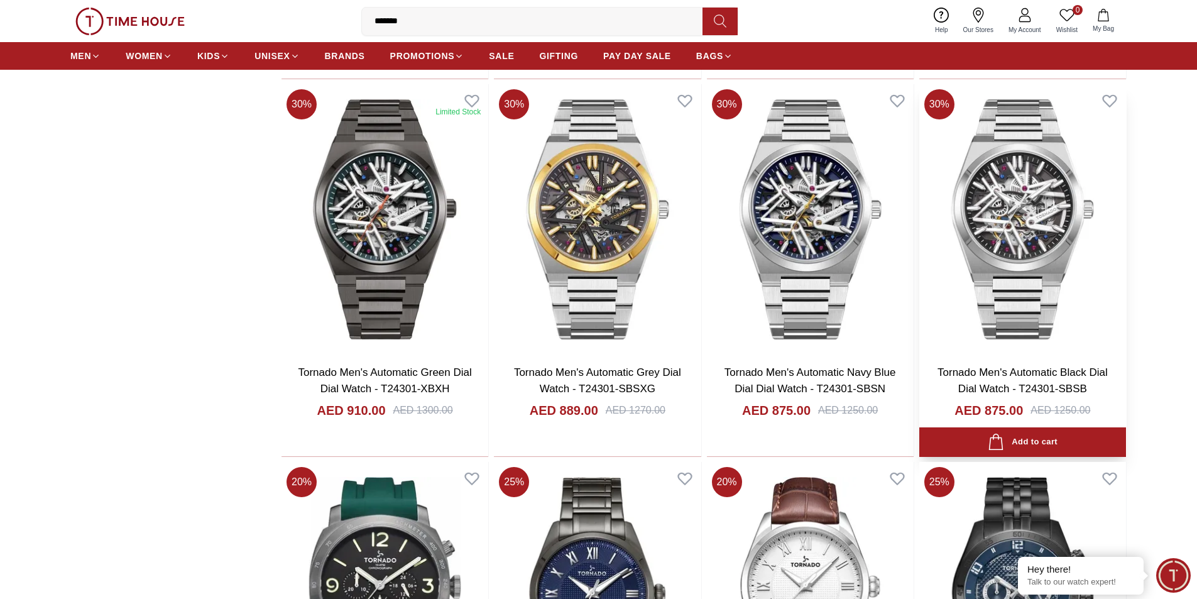
scroll to position [3171, 0]
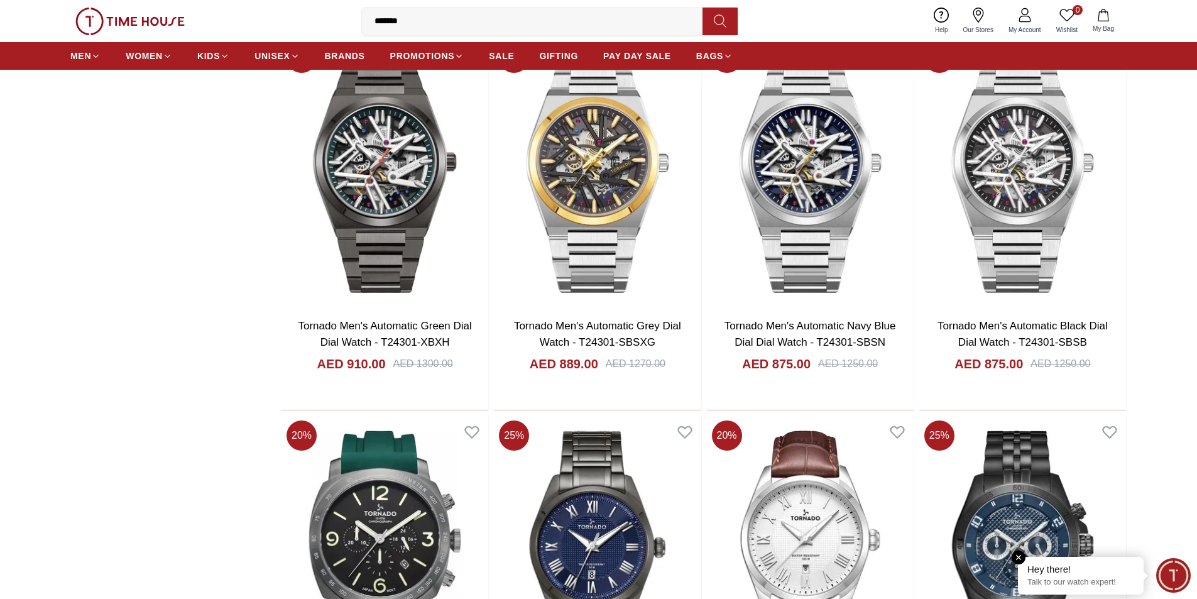
click at [1111, 576] on div "Hey there! Talk to our watch expert!" at bounding box center [1081, 576] width 126 height 38
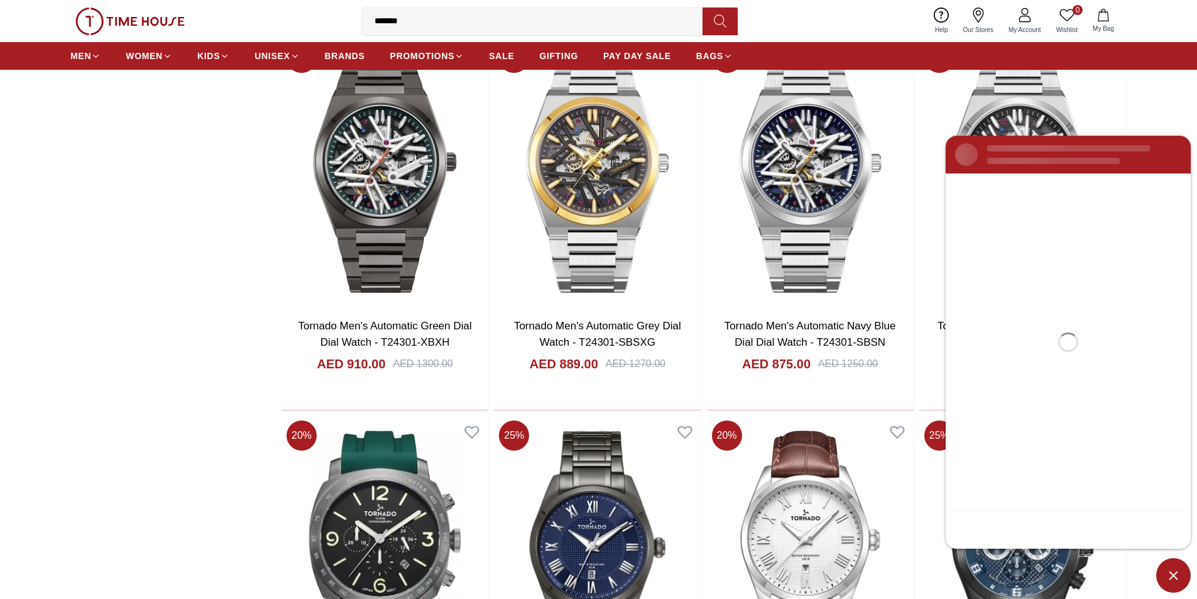
scroll to position [0, 0]
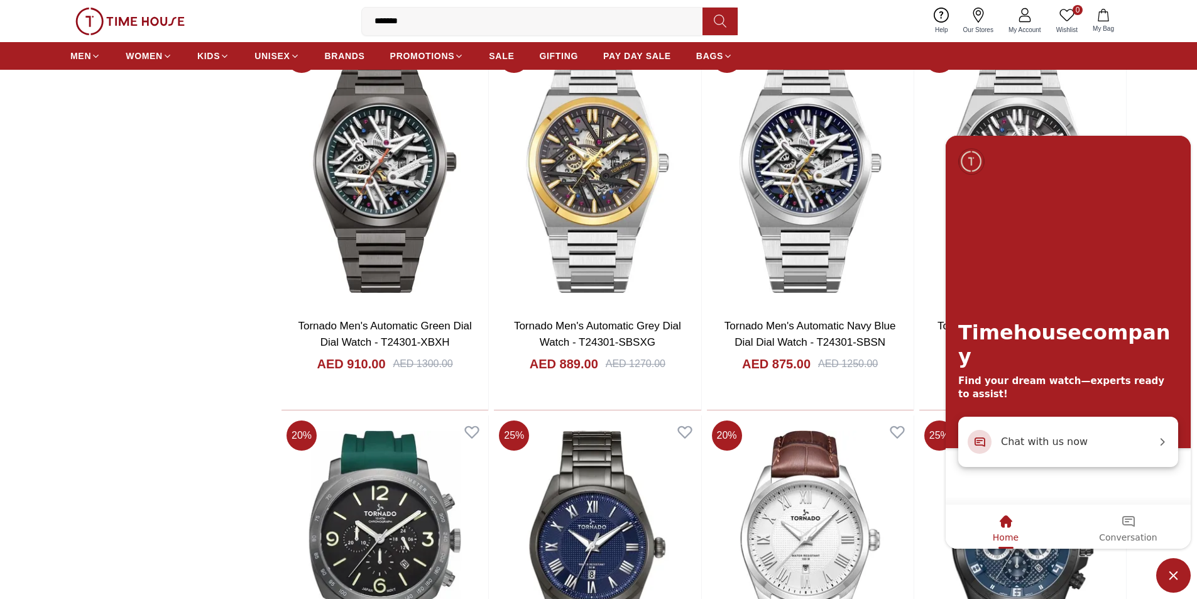
click at [1047, 444] on span "Chat with us now" at bounding box center [1078, 441] width 155 height 16
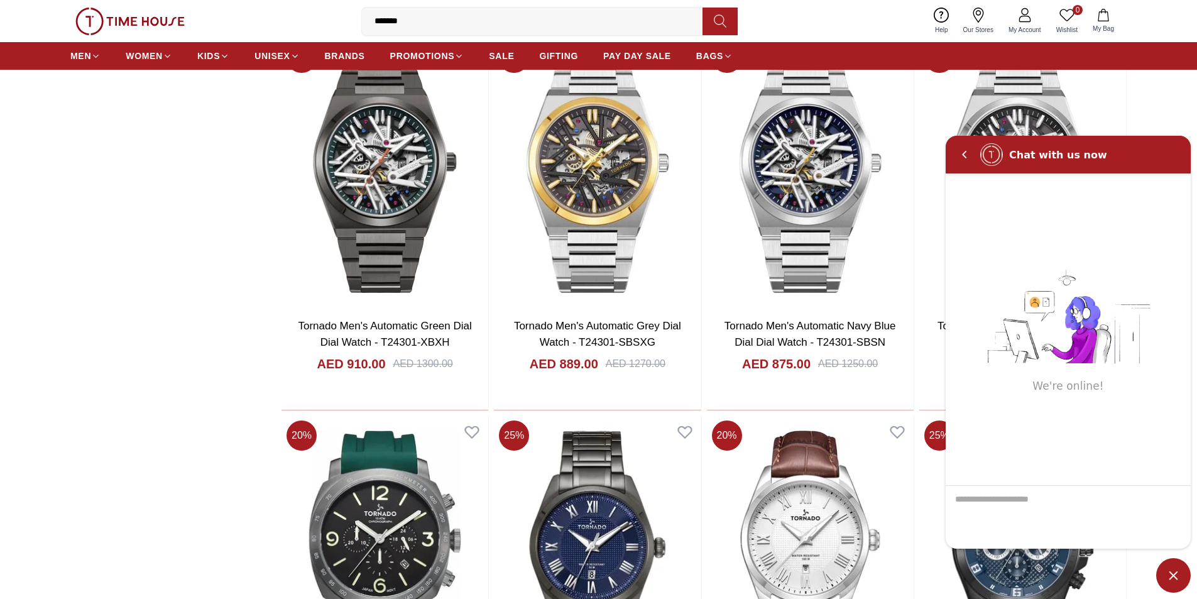
click at [985, 497] on textarea "We are here to help you" at bounding box center [1068, 516] width 245 height 63
type textarea "**********"
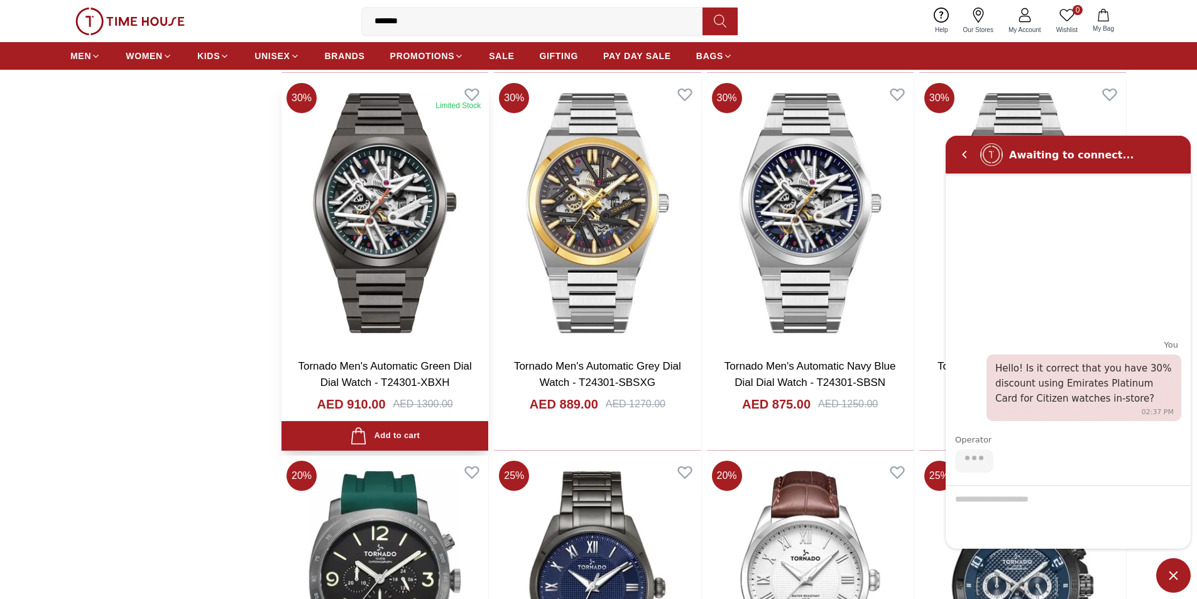
scroll to position [3108, 0]
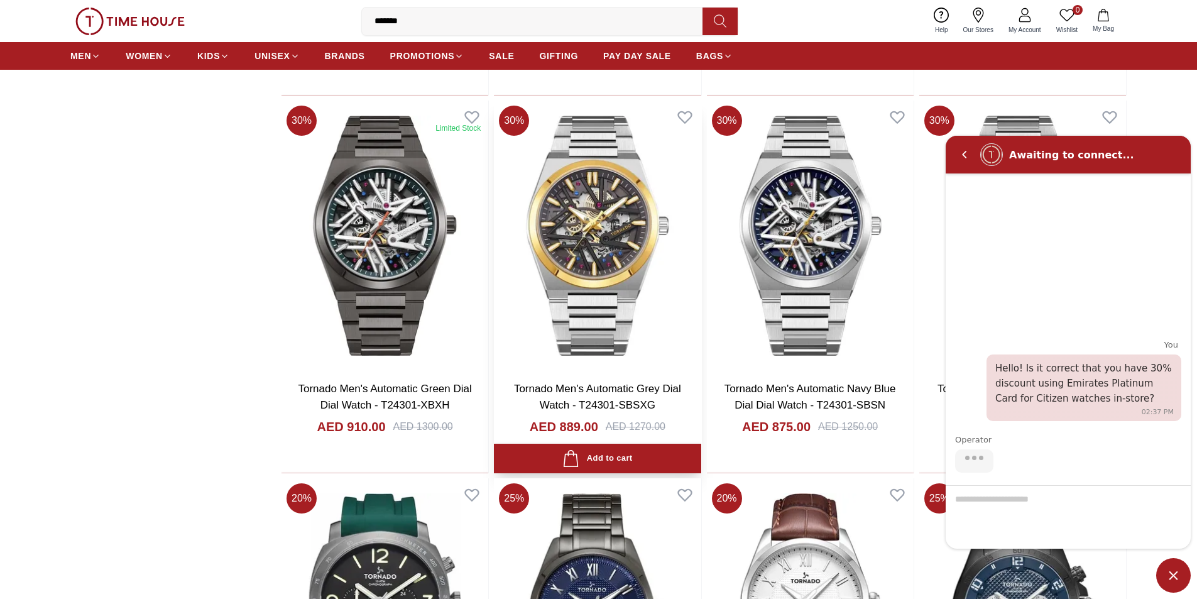
click at [592, 239] on img at bounding box center [597, 236] width 207 height 270
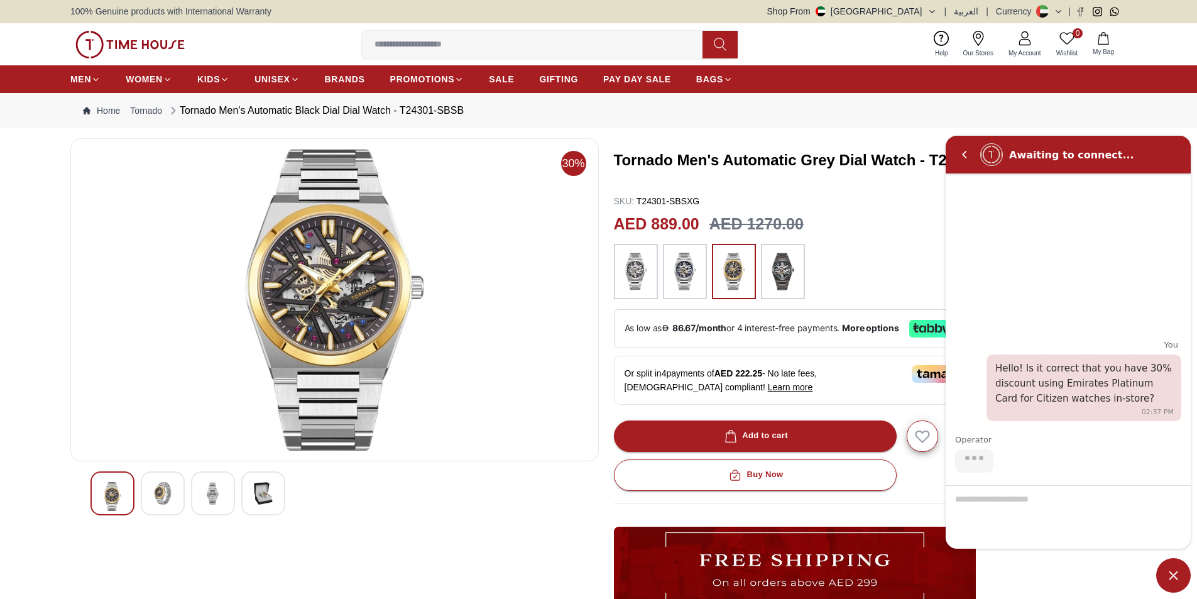
click at [165, 492] on img at bounding box center [162, 493] width 23 height 23
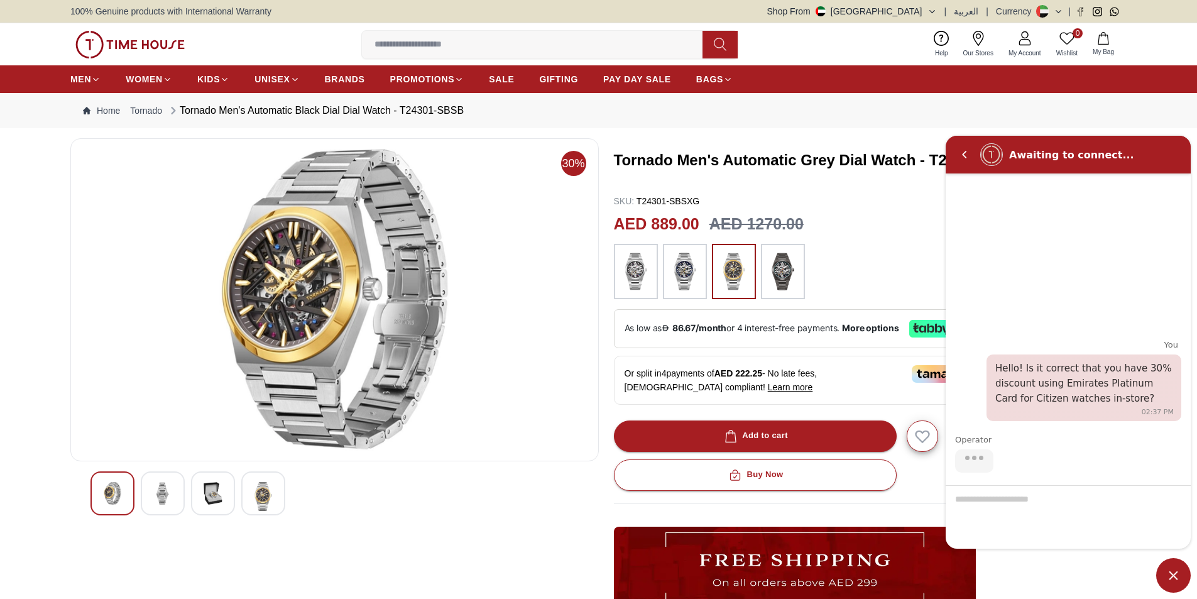
click at [206, 493] on img at bounding box center [213, 493] width 23 height 23
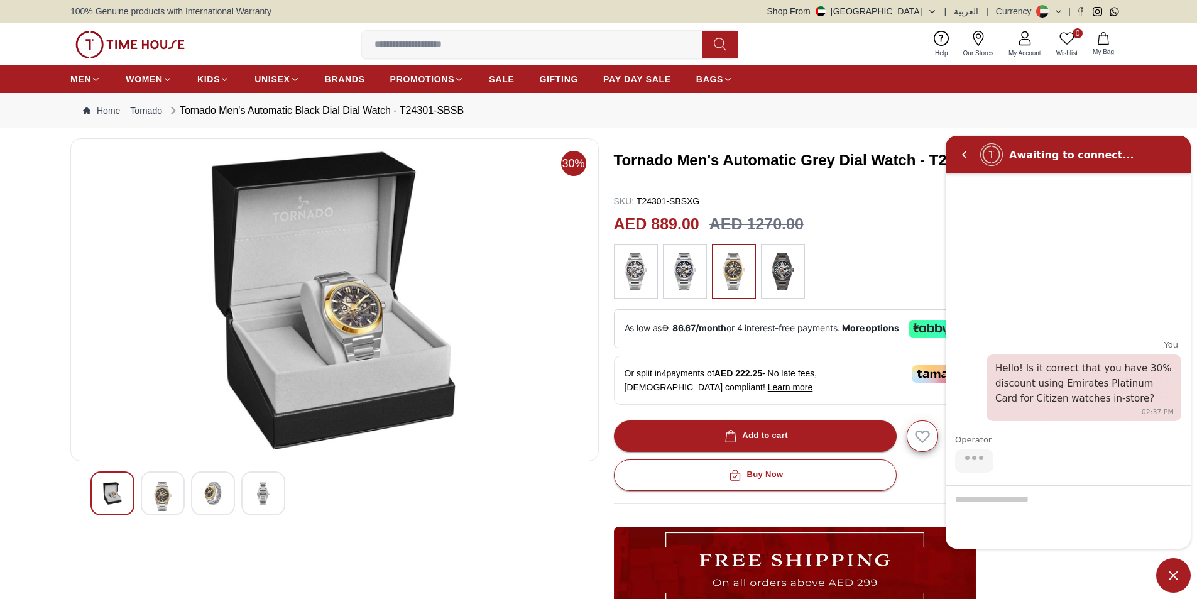
scroll to position [63, 0]
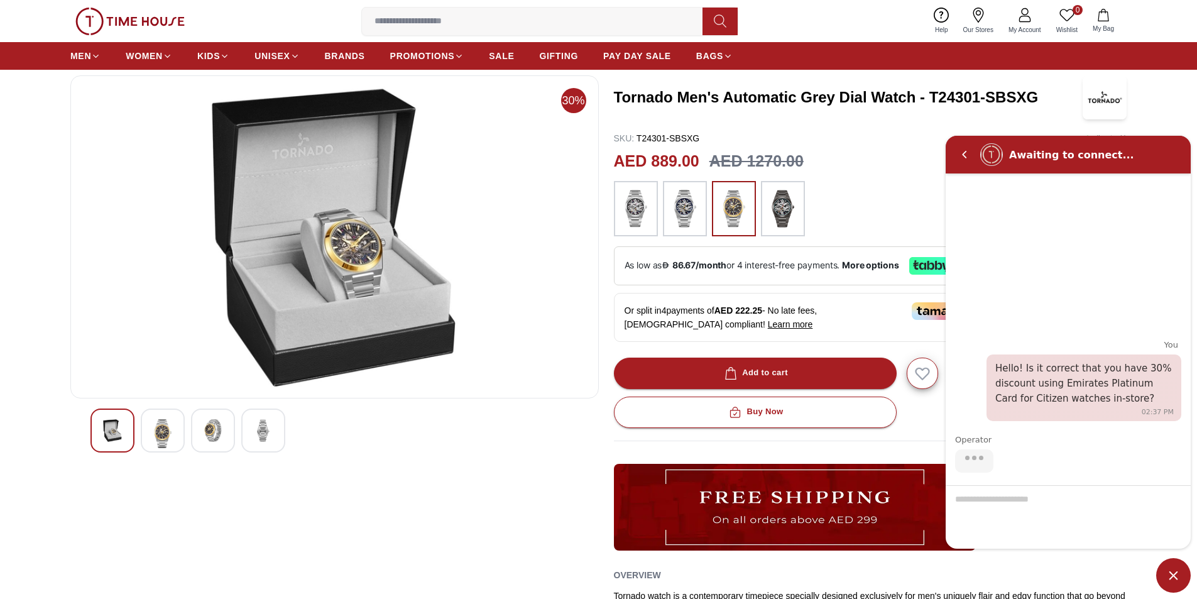
click at [167, 432] on img at bounding box center [162, 433] width 23 height 29
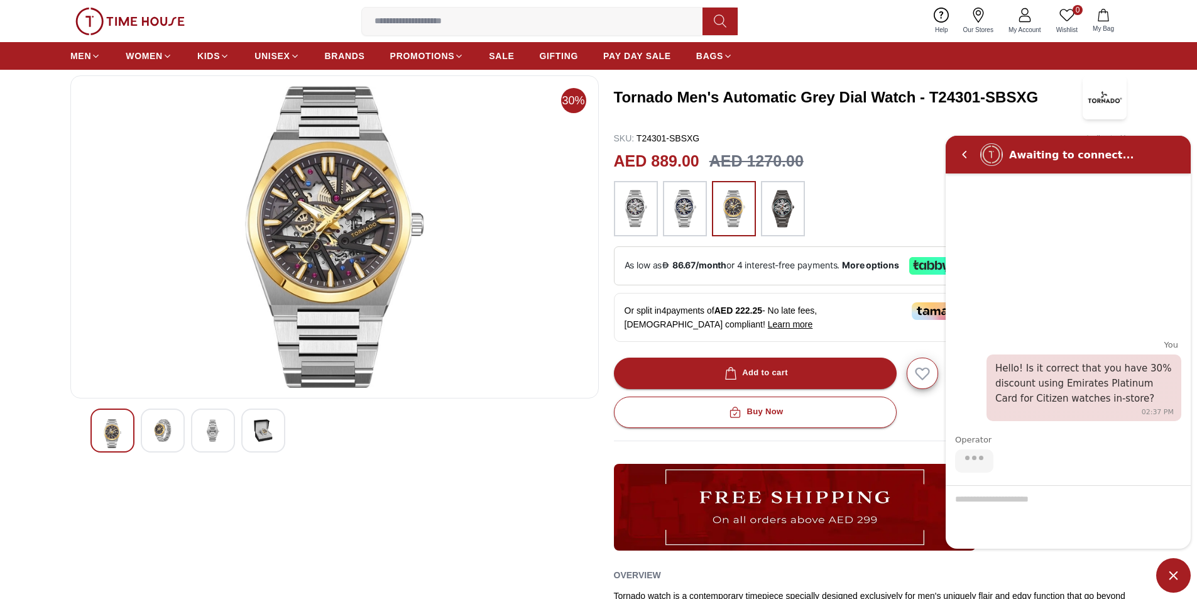
scroll to position [0, 0]
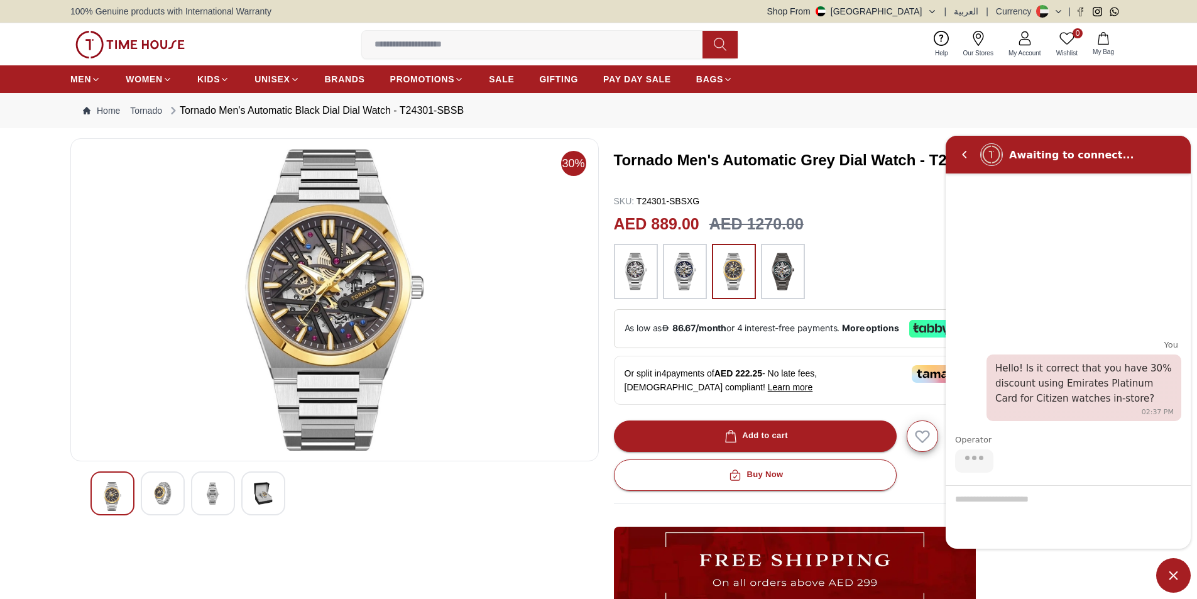
click at [168, 486] on img at bounding box center [162, 493] width 23 height 23
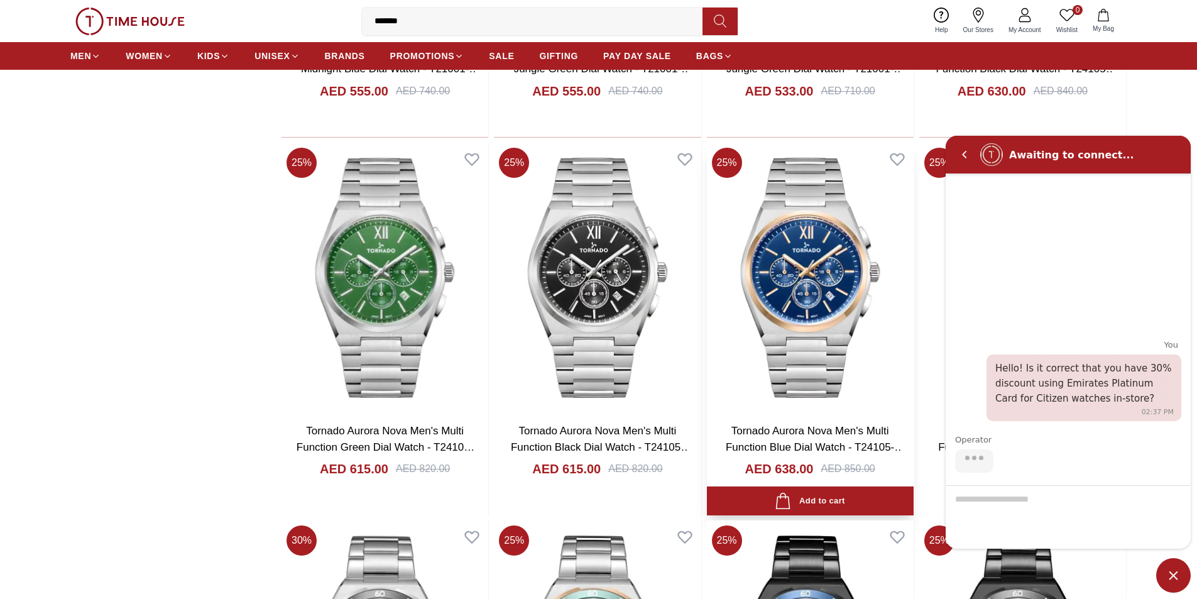
scroll to position [1662, 0]
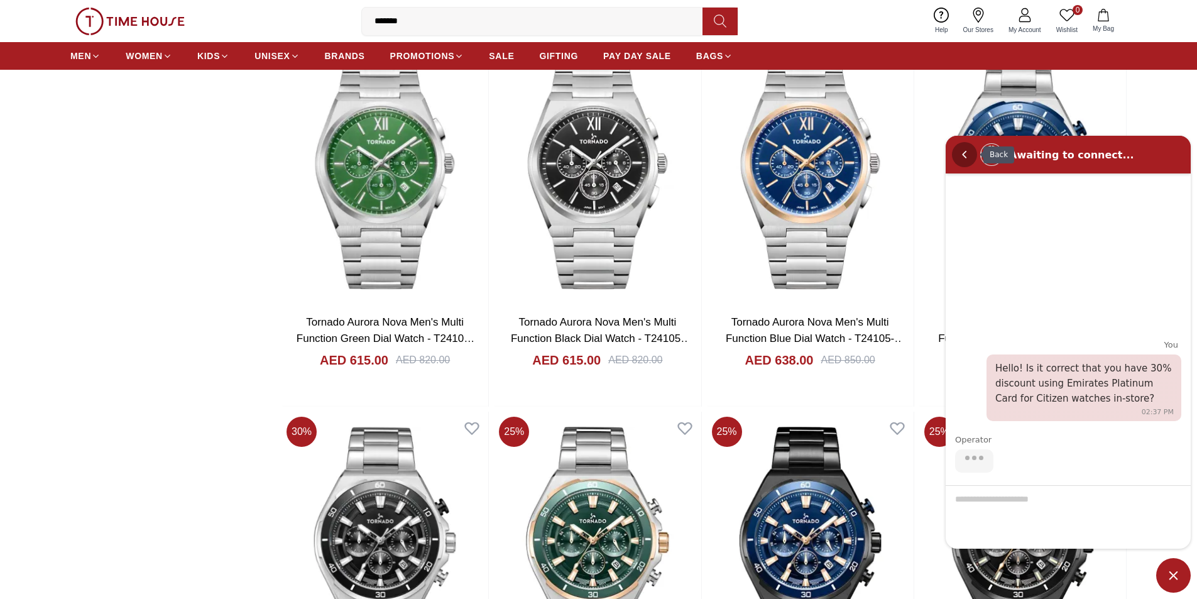
click at [966, 151] on em "Back" at bounding box center [964, 153] width 25 height 25
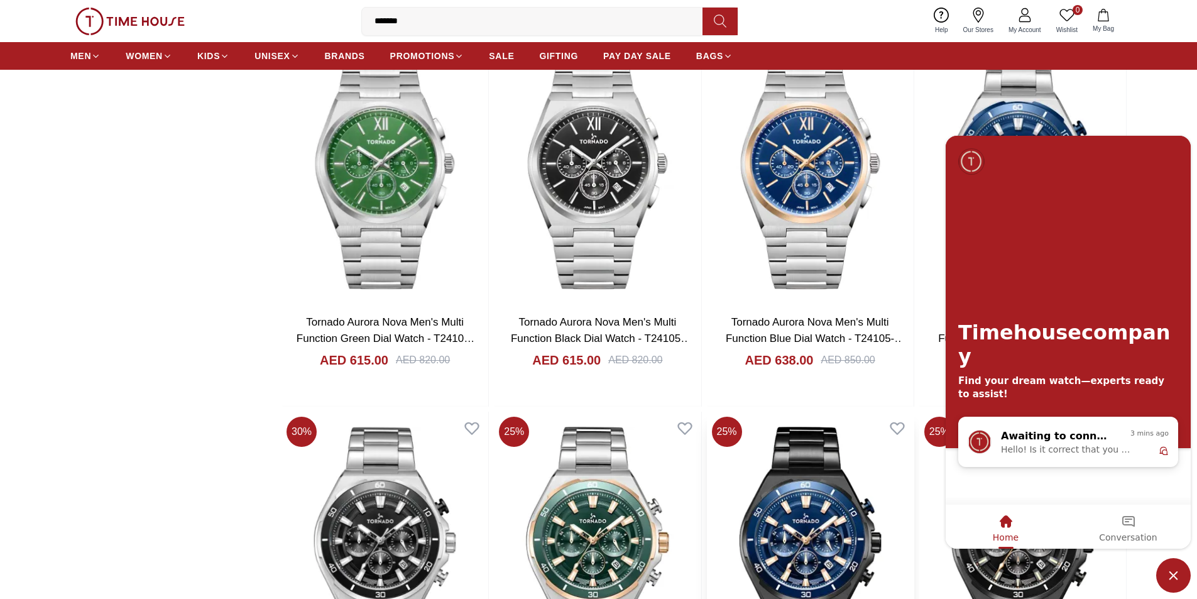
click at [899, 504] on img at bounding box center [810, 547] width 207 height 270
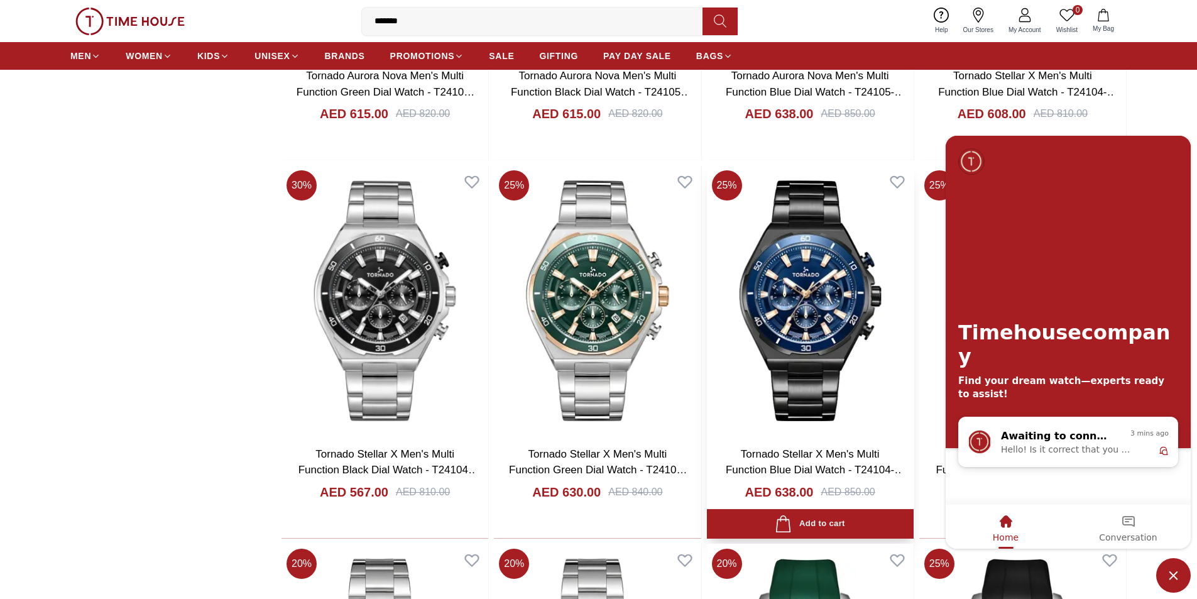
scroll to position [1913, 0]
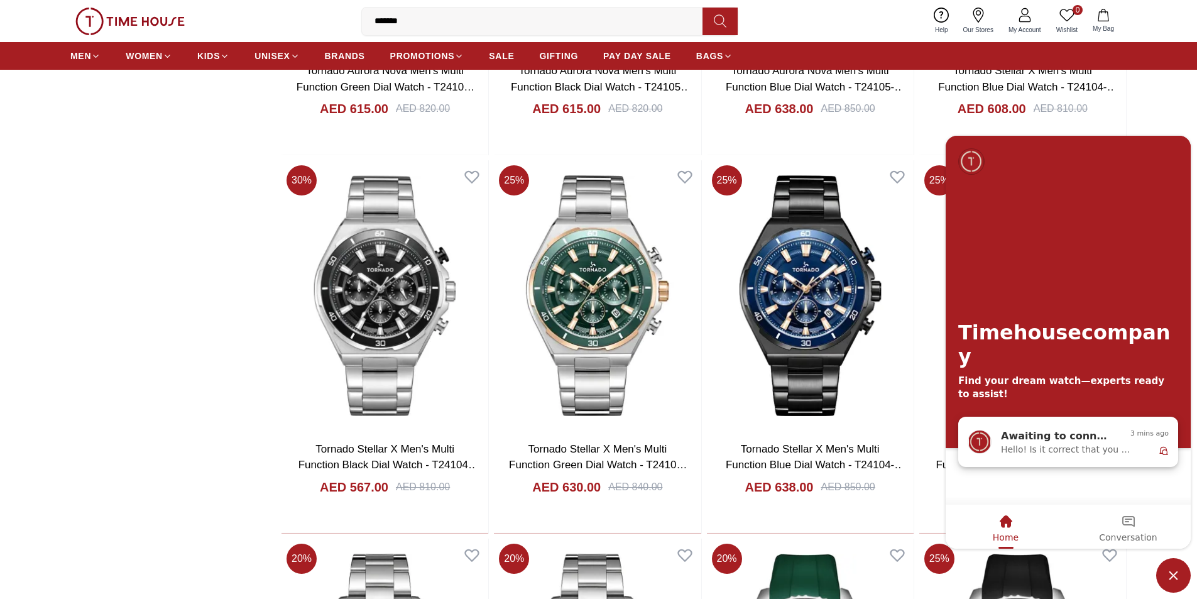
click at [1162, 443] on div "3 mins ago" at bounding box center [1150, 441] width 38 height 28
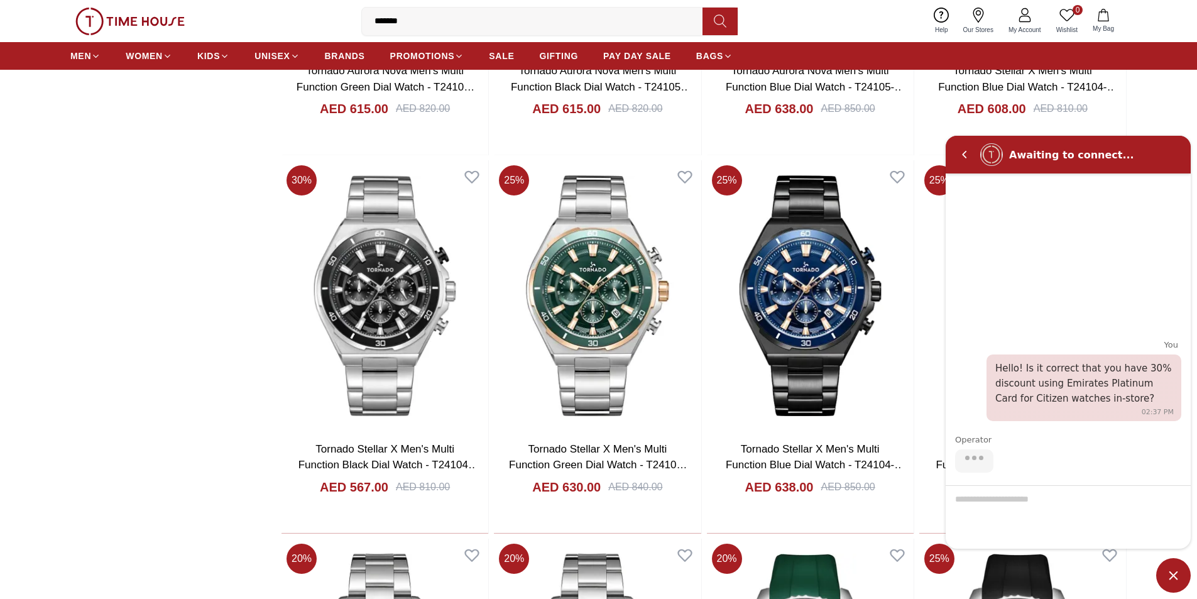
click at [1171, 571] on span "Minimize live chat window" at bounding box center [1174, 575] width 35 height 35
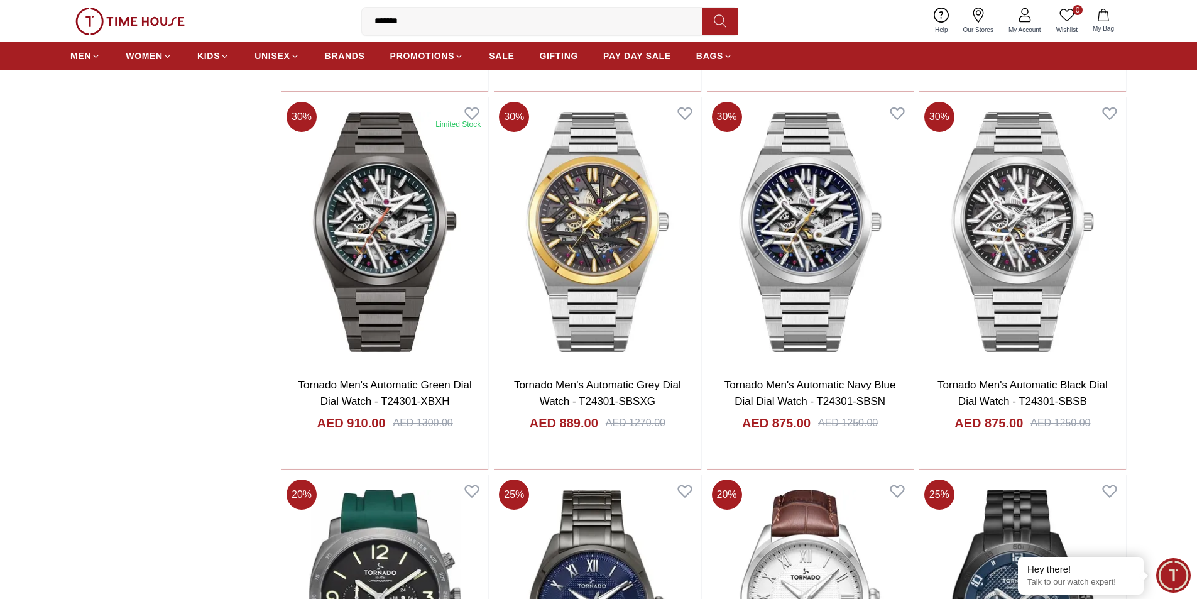
scroll to position [3045, 0]
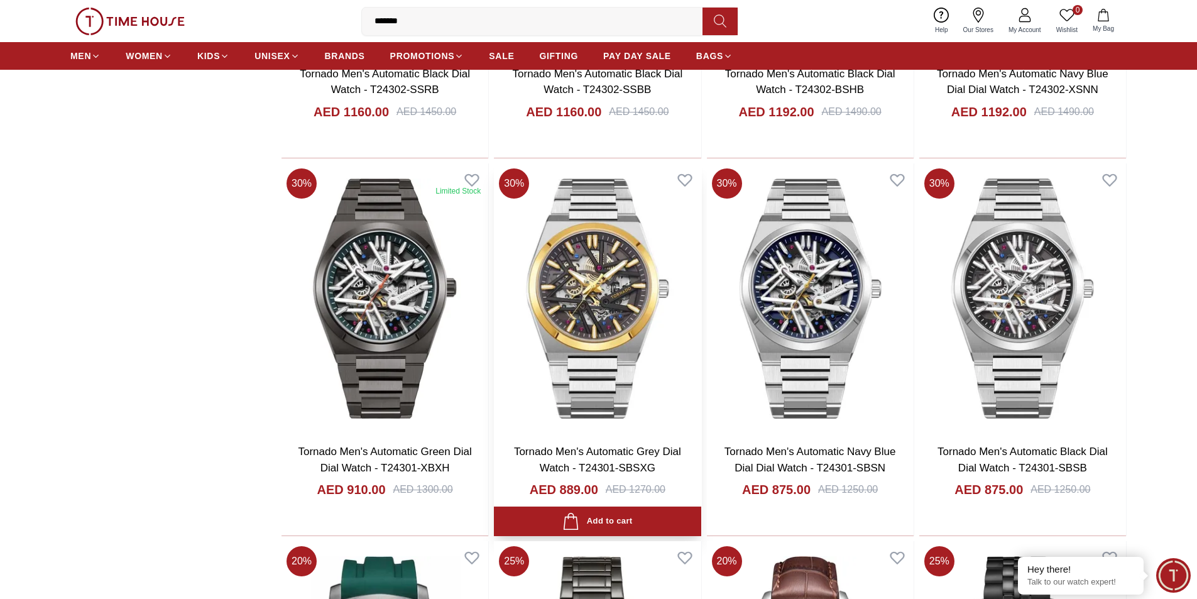
click at [597, 319] on img at bounding box center [597, 298] width 207 height 270
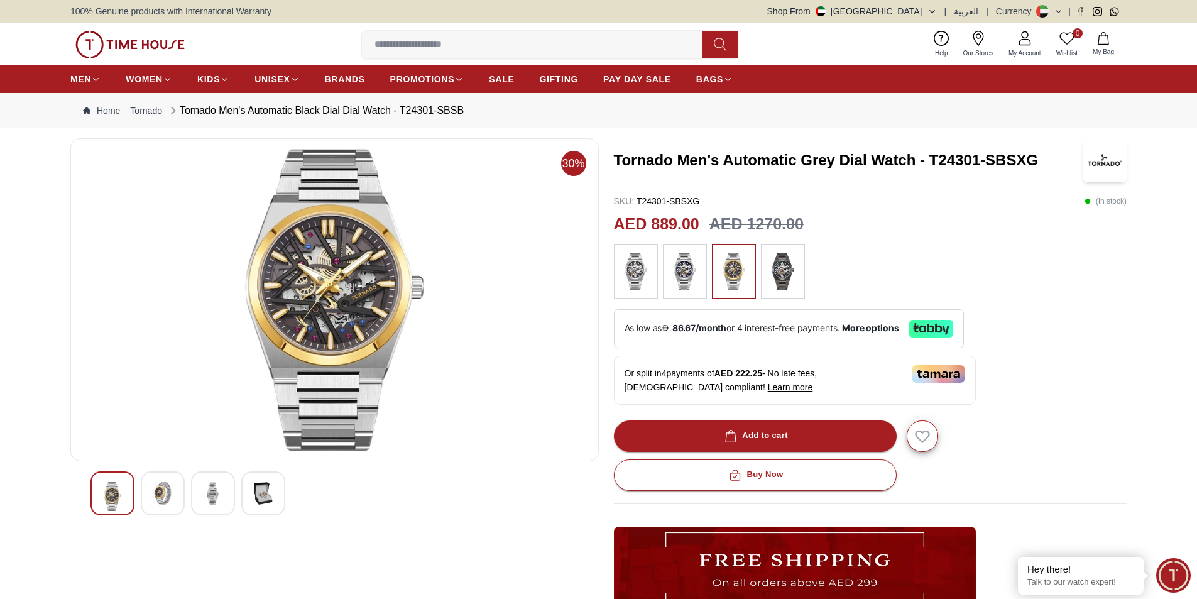
click at [154, 502] on img at bounding box center [162, 493] width 23 height 23
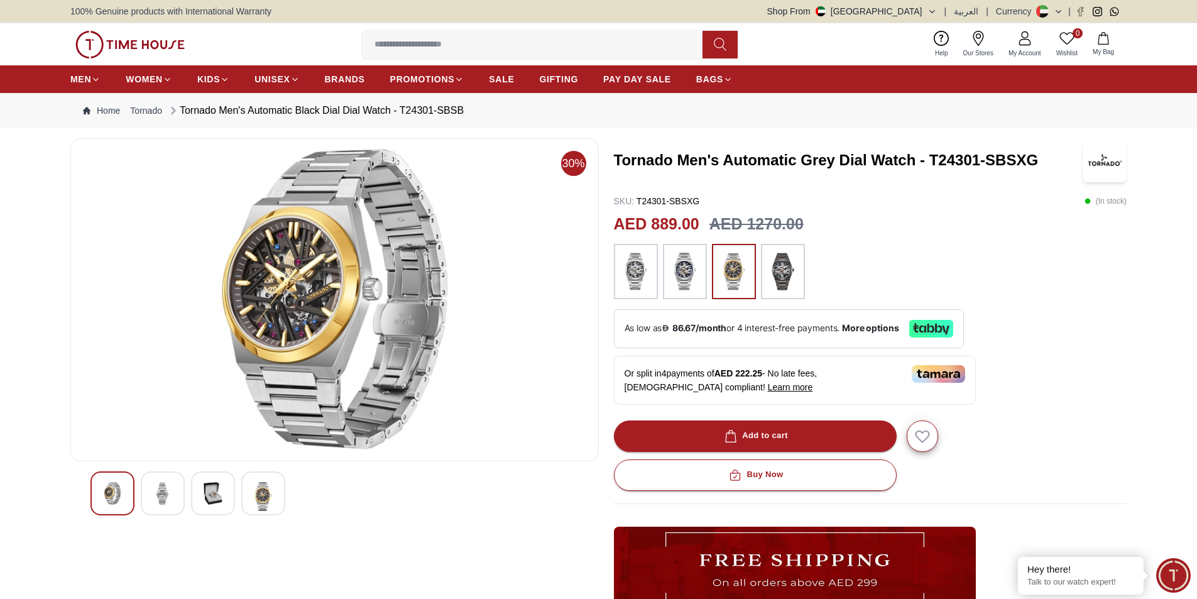
click at [201, 492] on div at bounding box center [213, 493] width 44 height 44
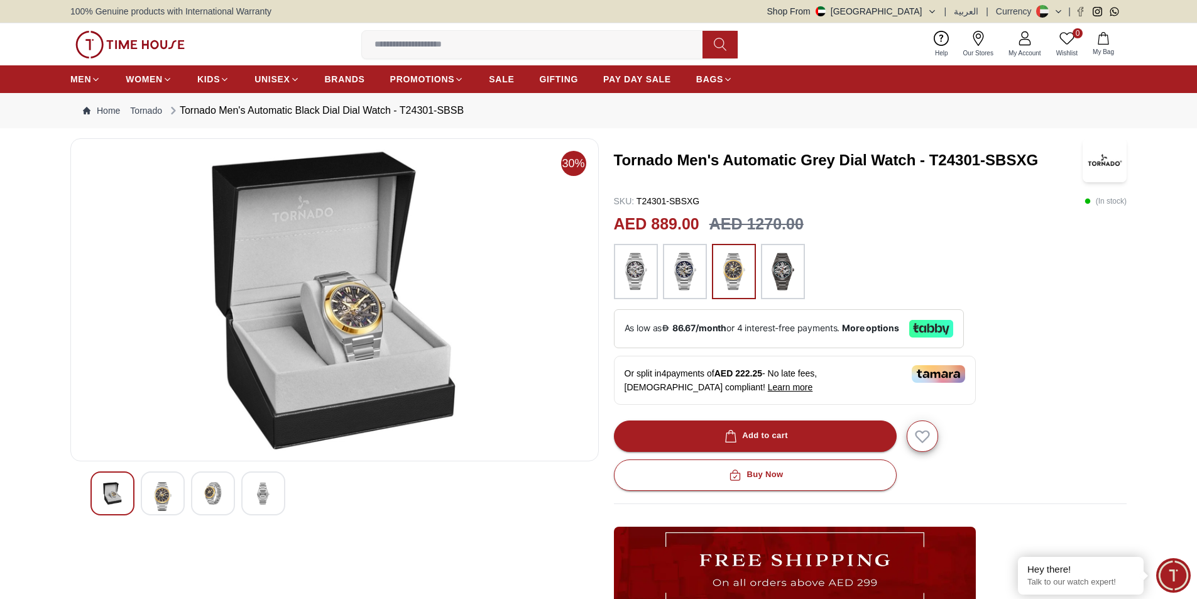
click at [243, 492] on div at bounding box center [263, 493] width 44 height 44
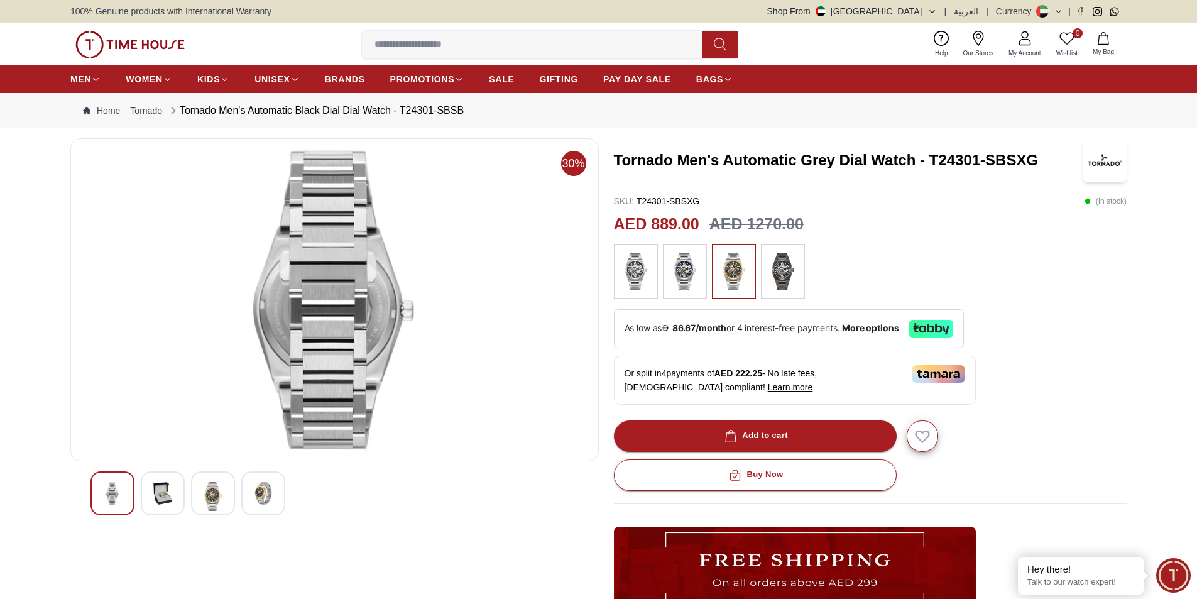
click at [122, 497] on img at bounding box center [112, 493] width 23 height 23
click at [162, 496] on img at bounding box center [162, 493] width 23 height 23
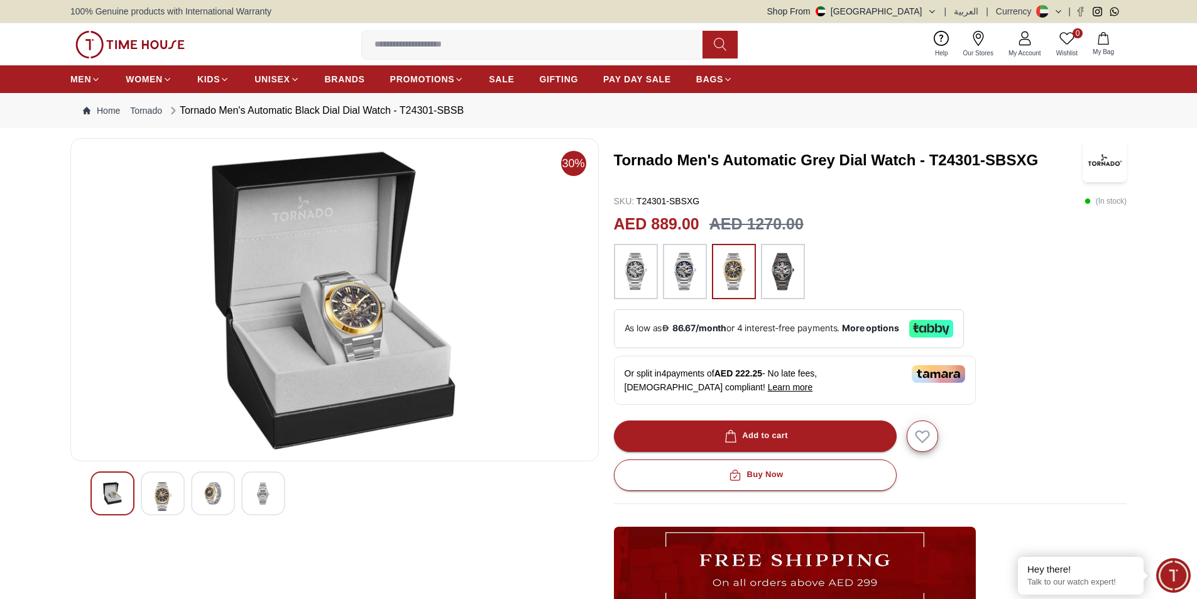
click at [217, 495] on img at bounding box center [213, 493] width 23 height 23
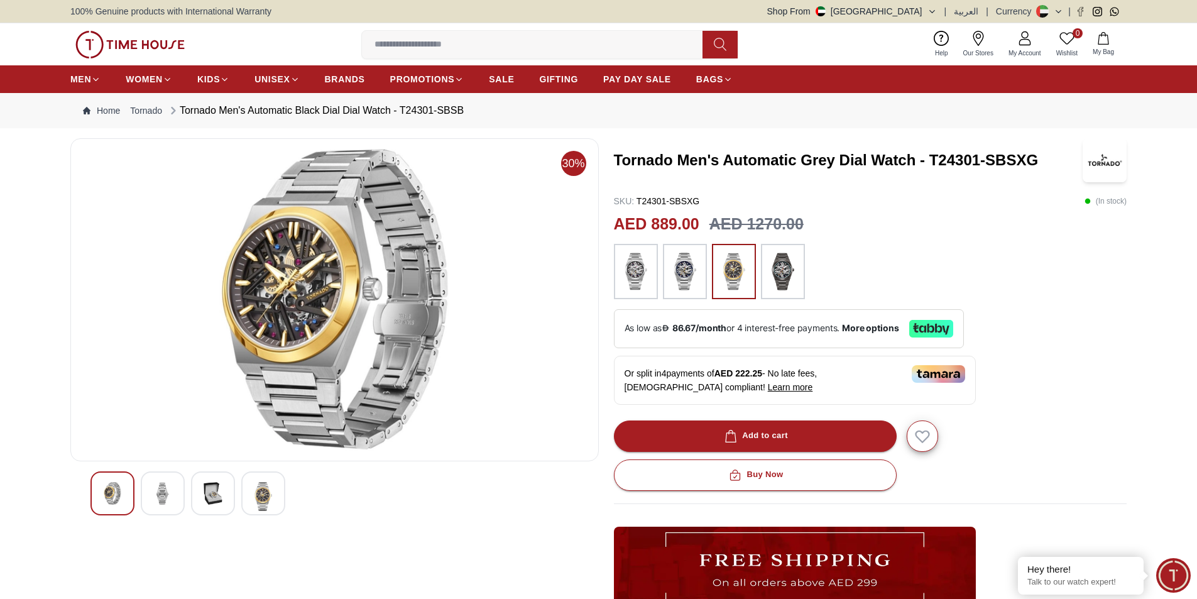
click at [267, 489] on img at bounding box center [263, 496] width 23 height 29
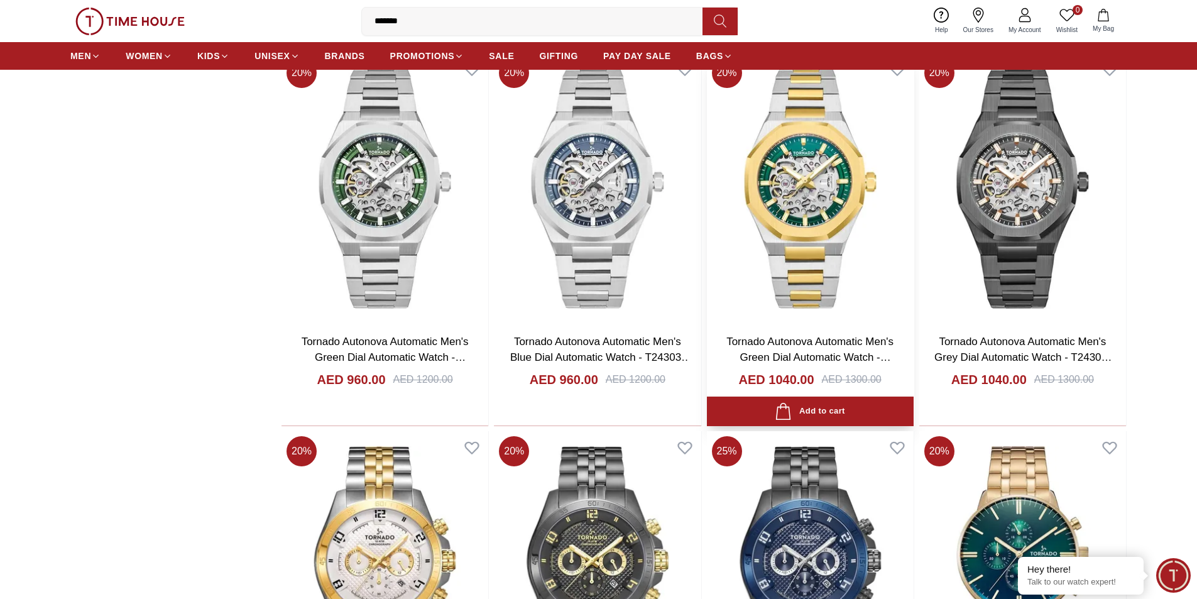
scroll to position [9834, 0]
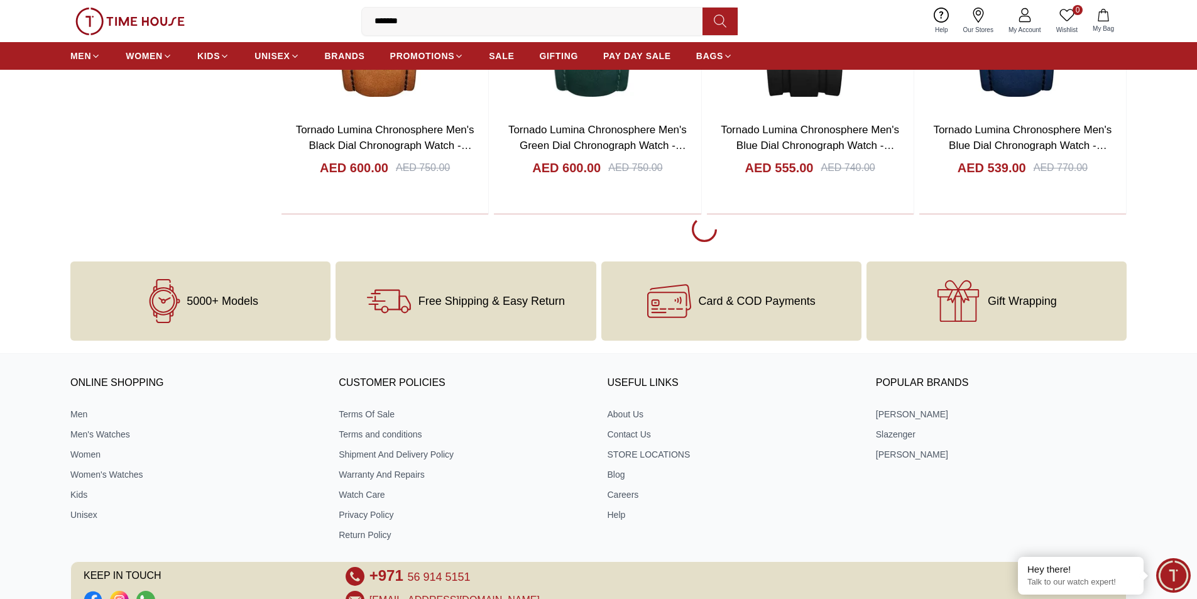
scroll to position [13072, 0]
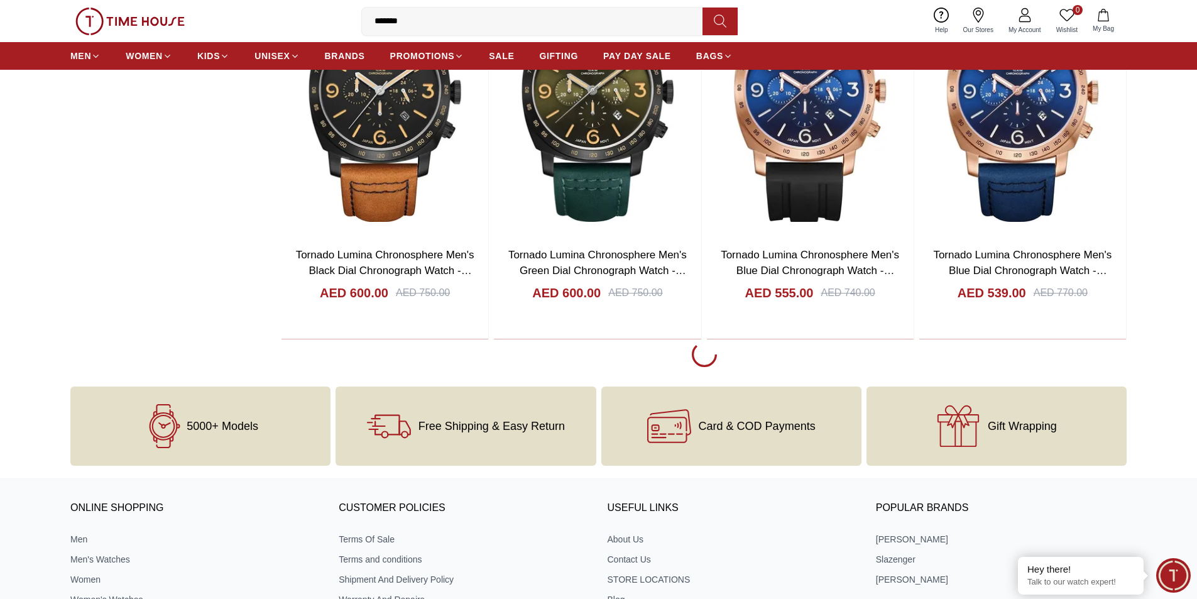
scroll to position [13009, 0]
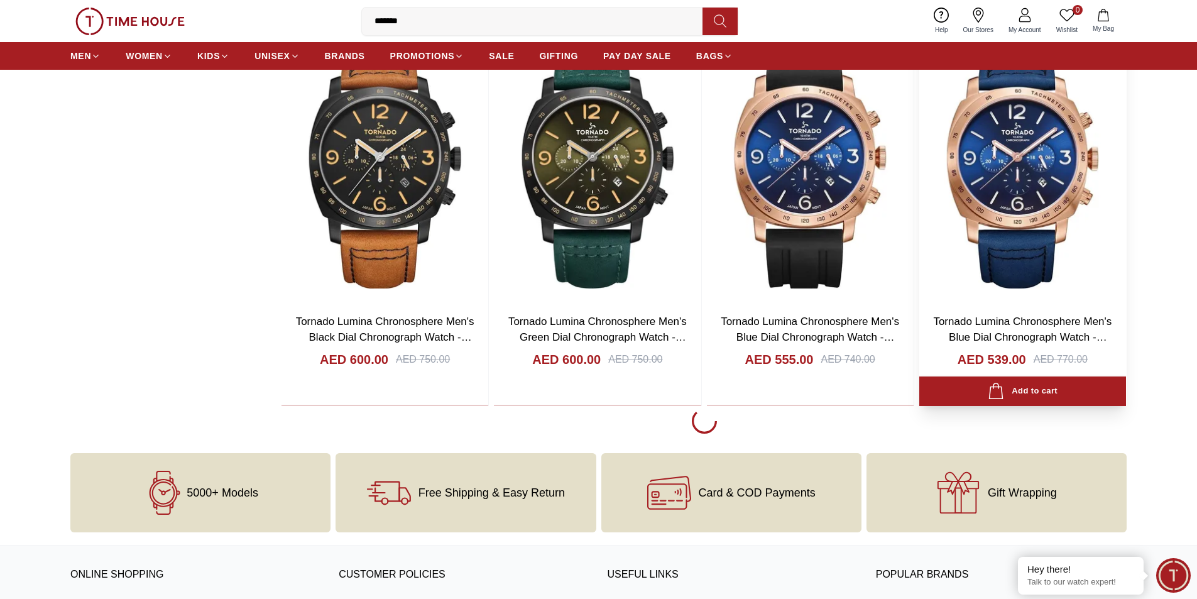
scroll to position [12820, 0]
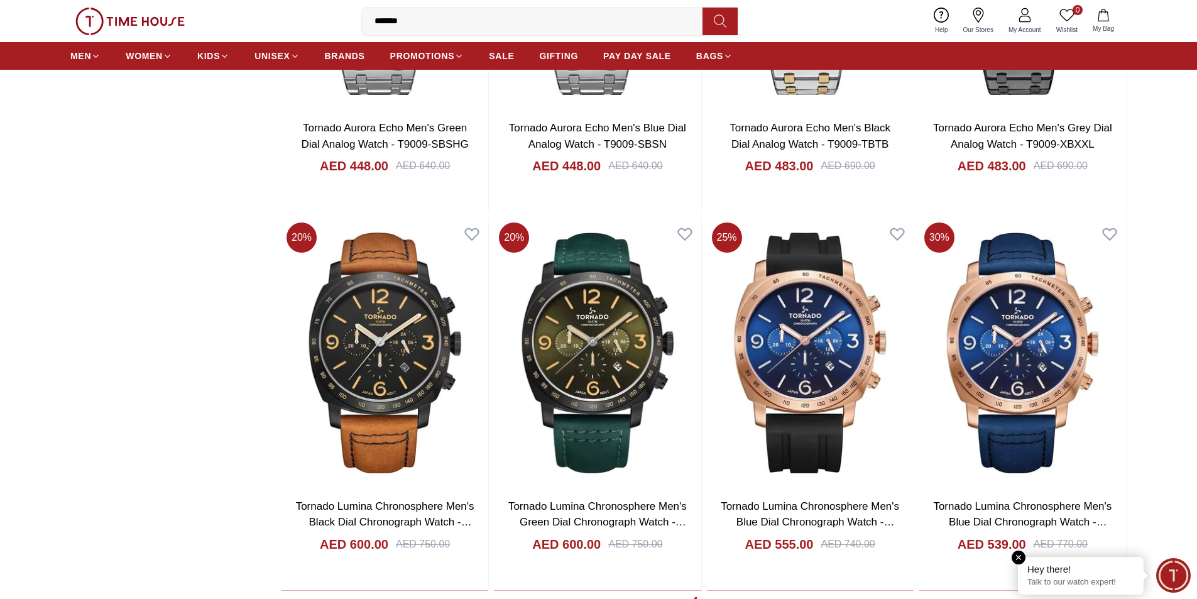
click at [1062, 578] on p "Talk to our watch expert!" at bounding box center [1081, 582] width 107 height 11
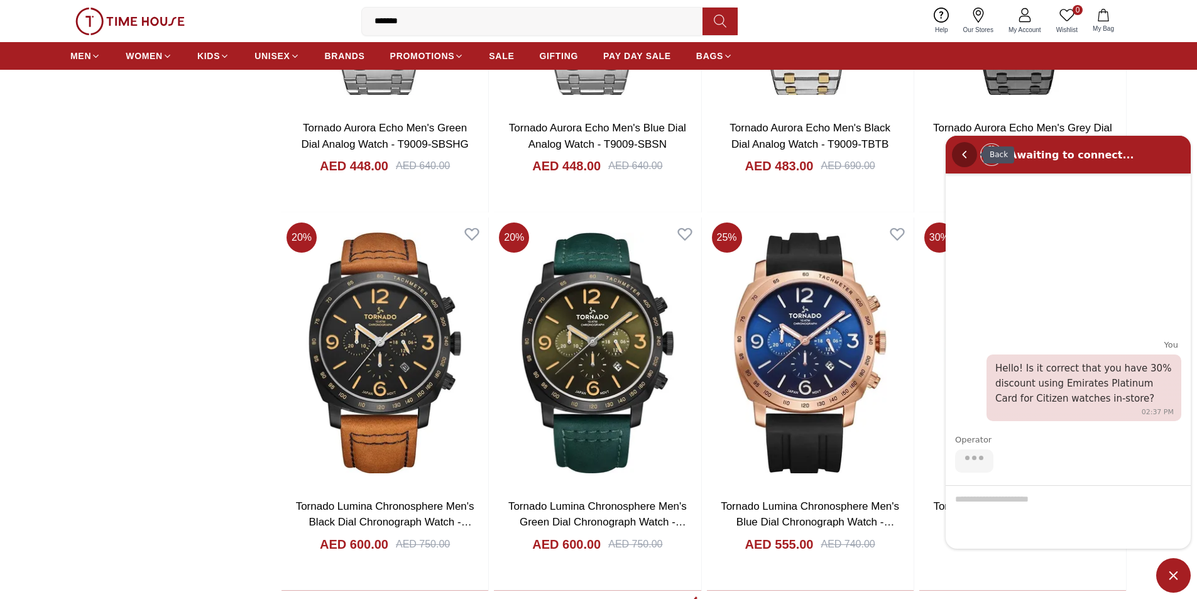
click at [969, 152] on em "Back" at bounding box center [964, 153] width 25 height 25
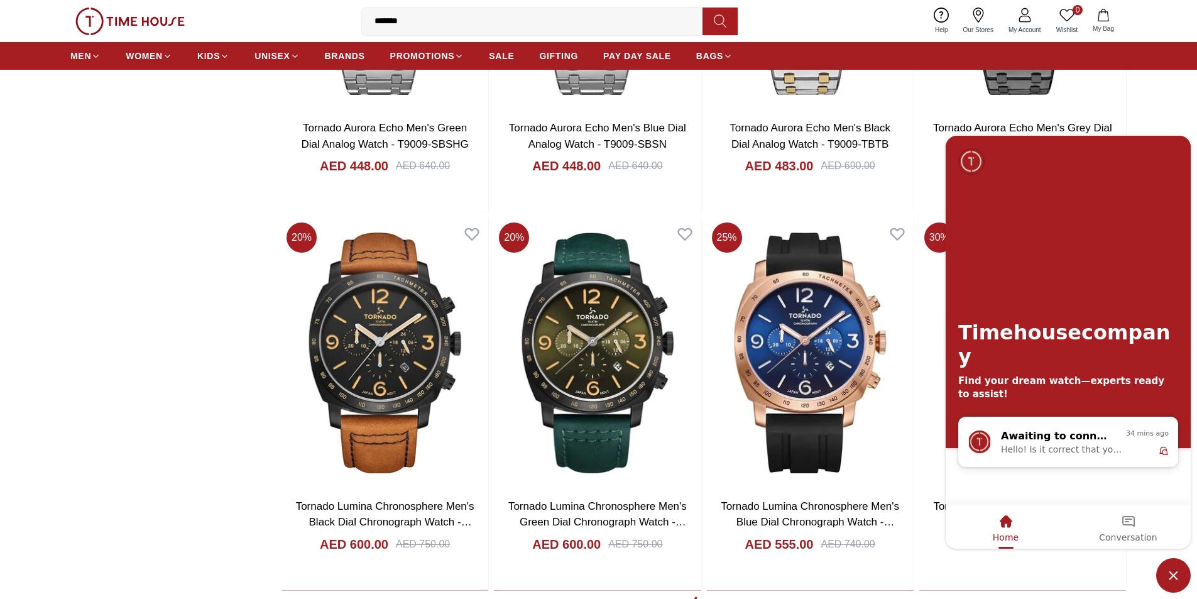
click at [1172, 570] on span "Minimize live chat window" at bounding box center [1174, 575] width 35 height 35
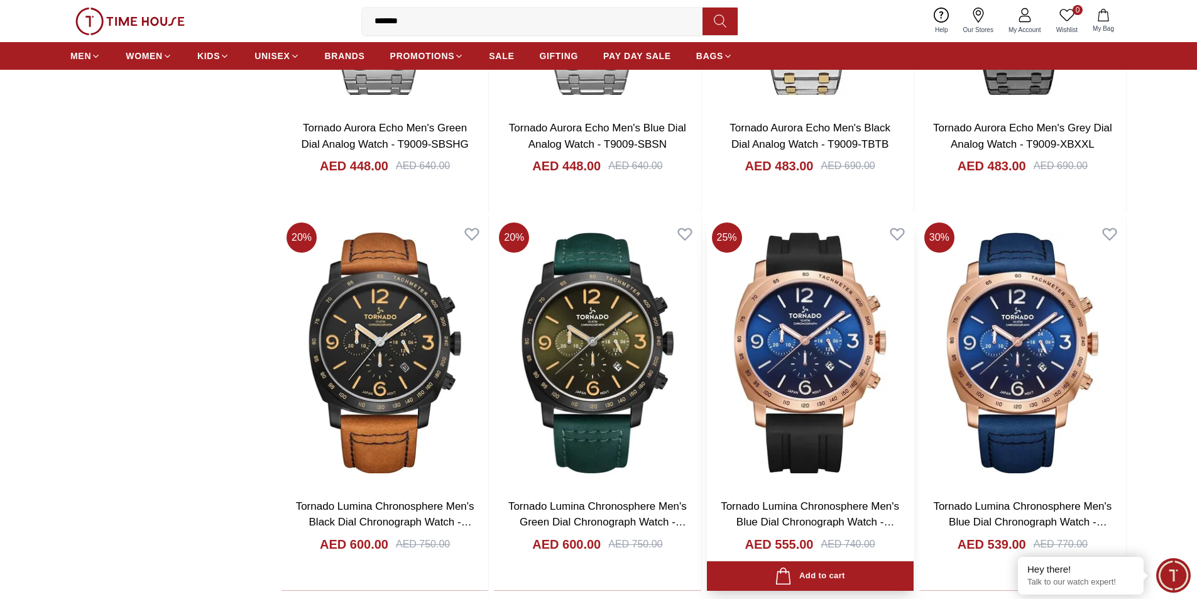
scroll to position [12380, 0]
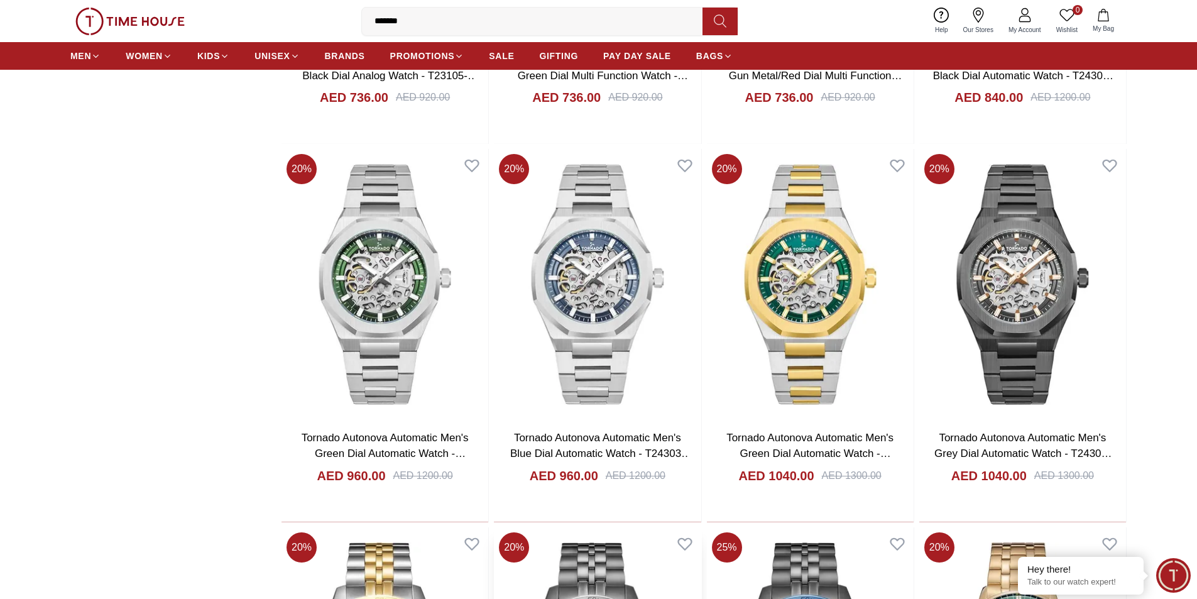
scroll to position [9363, 0]
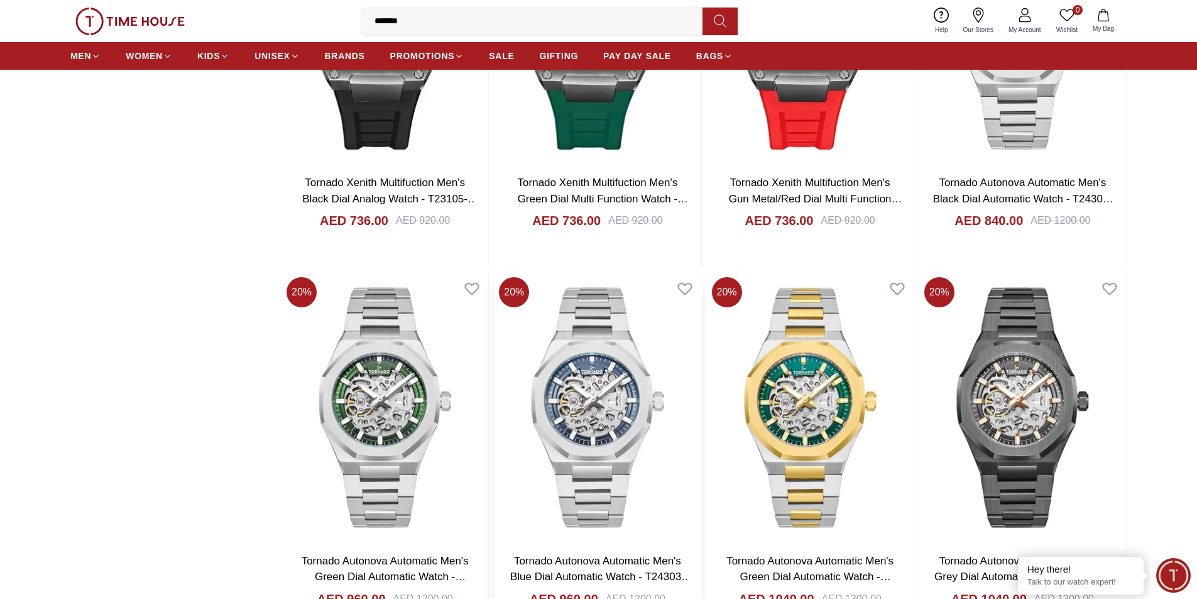
click at [593, 458] on img at bounding box center [597, 407] width 207 height 270
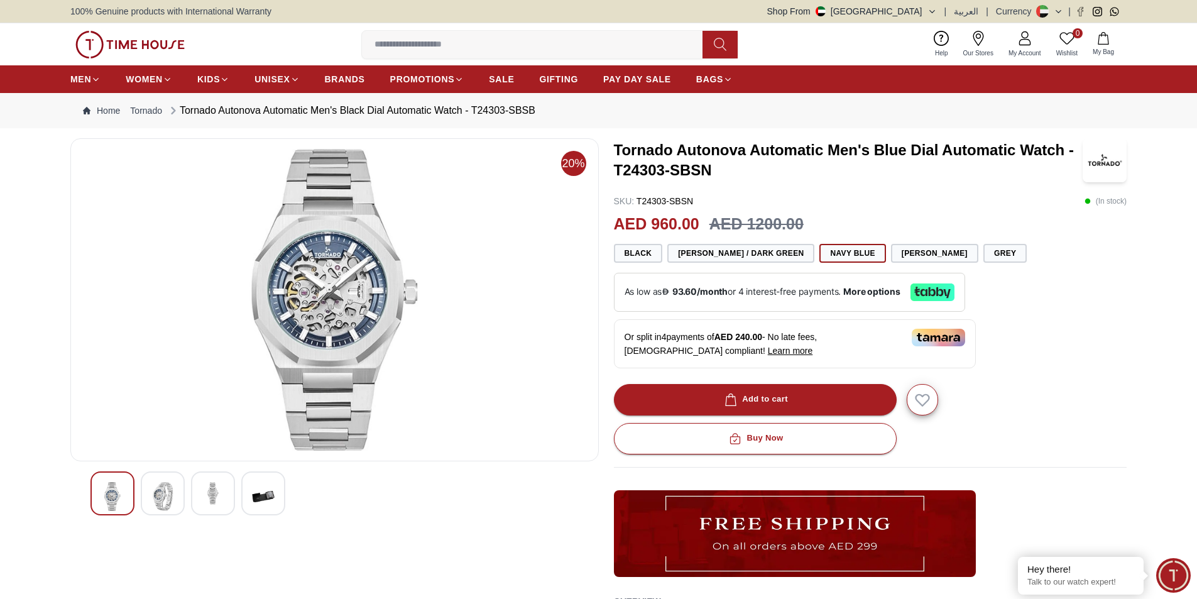
click at [157, 491] on img at bounding box center [162, 496] width 23 height 29
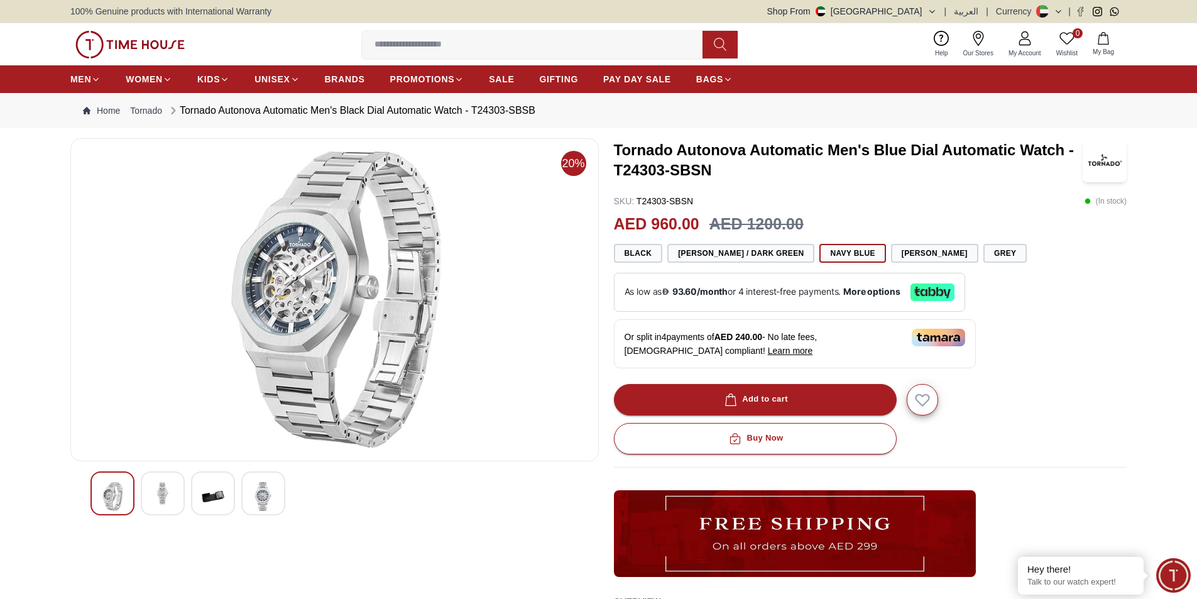
click at [211, 483] on img at bounding box center [213, 496] width 23 height 29
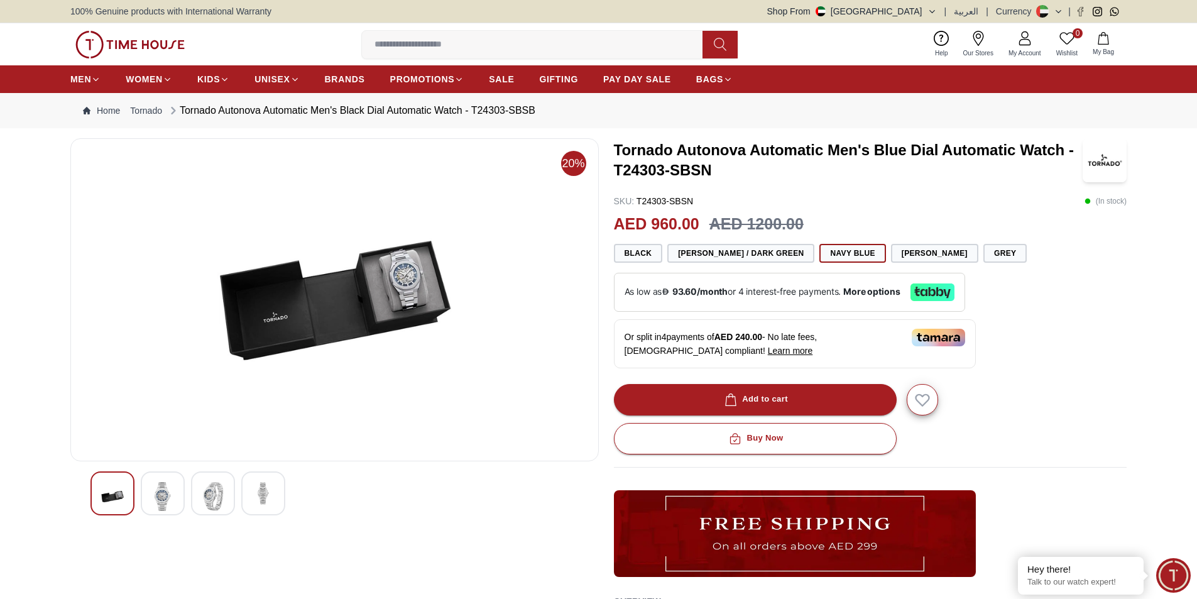
click at [243, 483] on div at bounding box center [263, 493] width 44 height 44
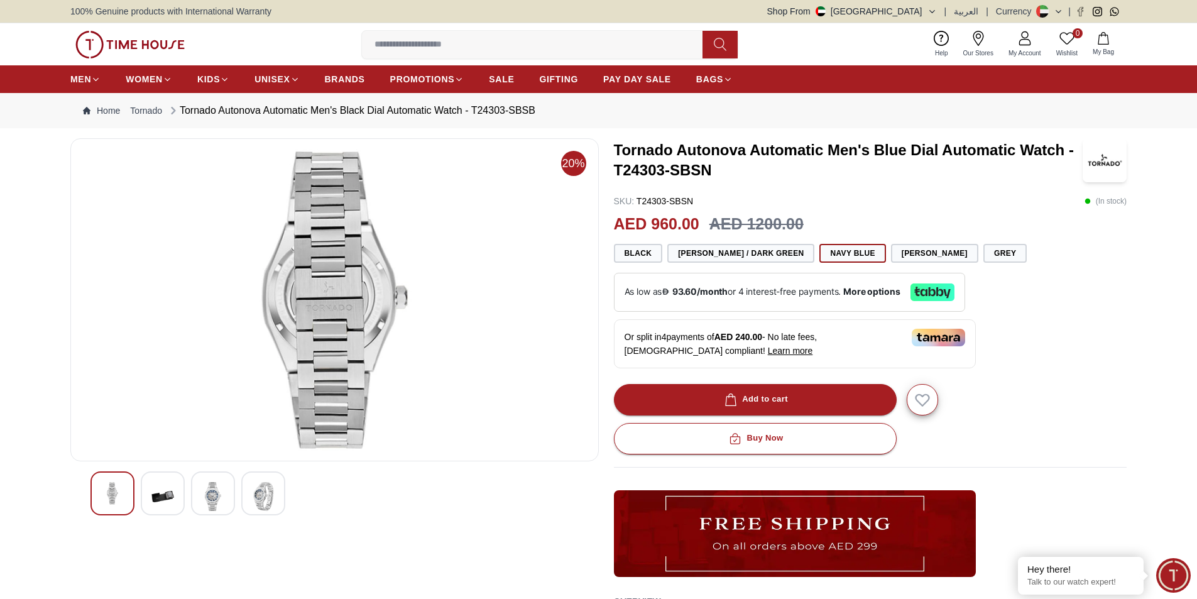
click at [115, 483] on img at bounding box center [112, 493] width 23 height 23
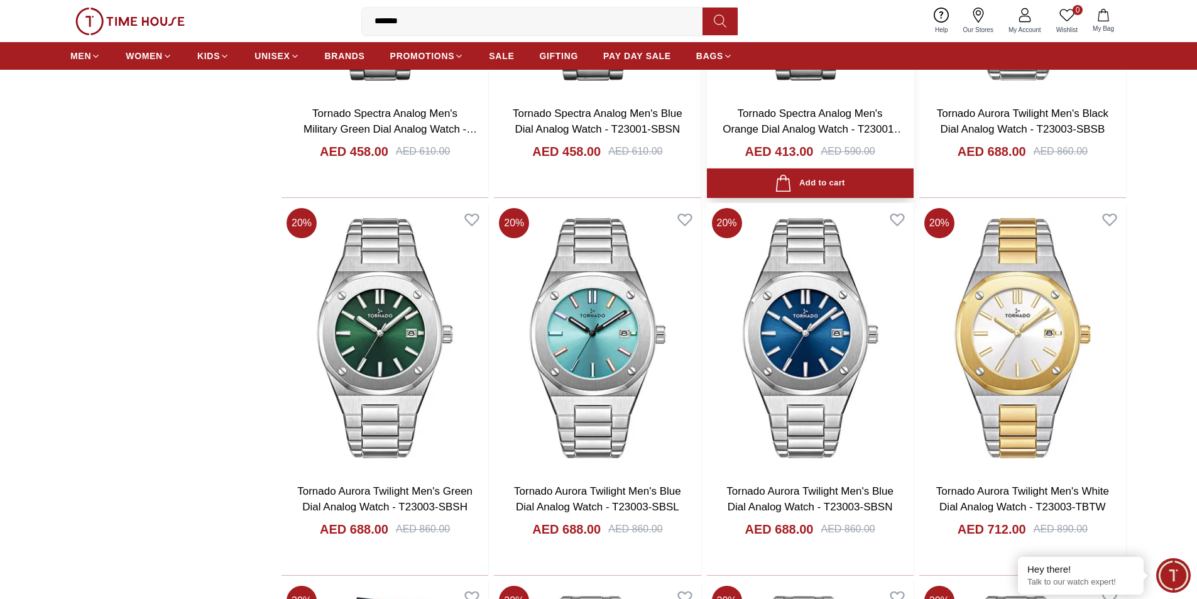
scroll to position [7983, 0]
